Goal: Transaction & Acquisition: Purchase product/service

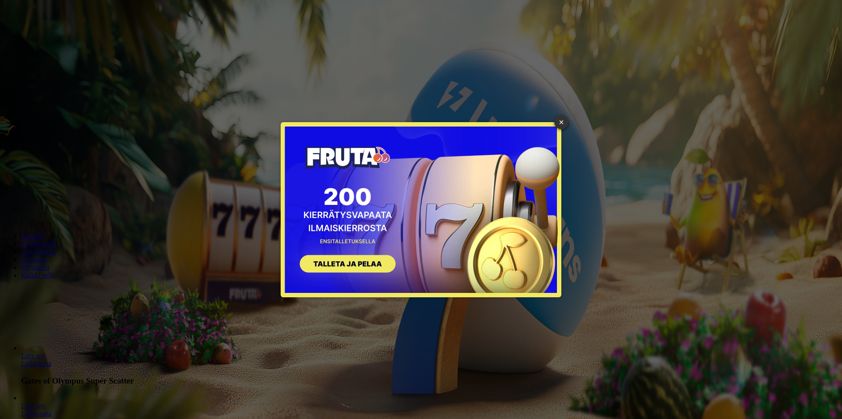
click at [355, 262] on button "SIGN UP" at bounding box center [343, 266] width 110 height 28
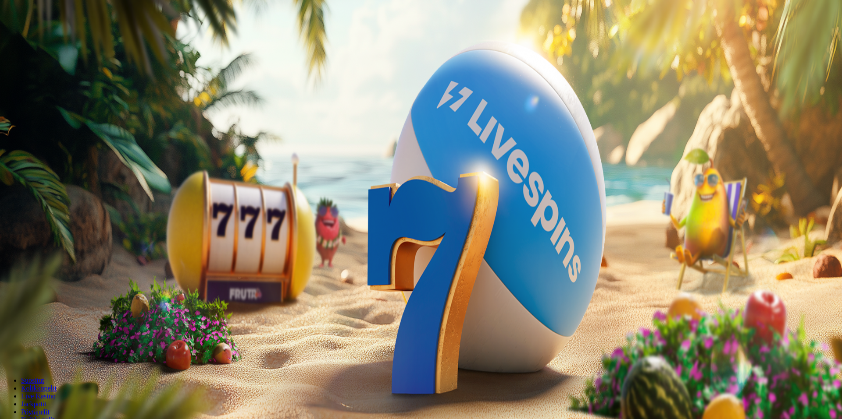
click at [66, 201] on input "***" at bounding box center [35, 205] width 62 height 9
type input "*"
